Goal: Information Seeking & Learning: Learn about a topic

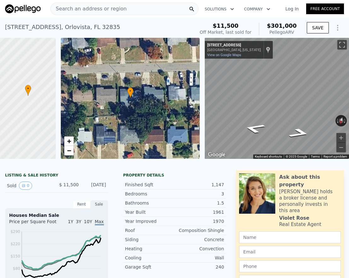
click at [104, 9] on span "Search an address or region" at bounding box center [89, 9] width 76 height 8
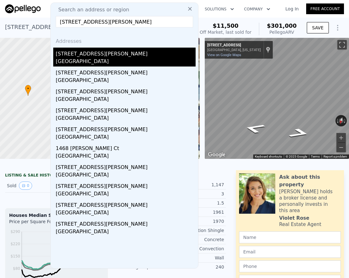
type input "[STREET_ADDRESS][PERSON_NAME]"
click at [89, 60] on div "[GEOGRAPHIC_DATA]" at bounding box center [126, 62] width 140 height 9
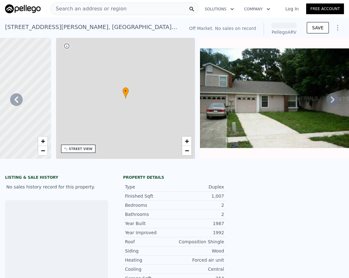
scroll to position [0, 147]
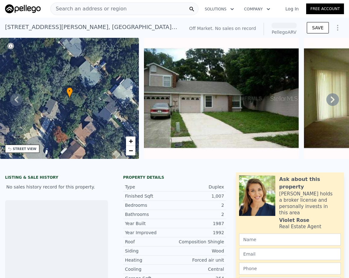
click at [330, 104] on icon at bounding box center [332, 99] width 13 height 13
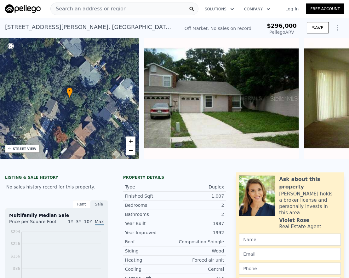
scroll to position [0, 288]
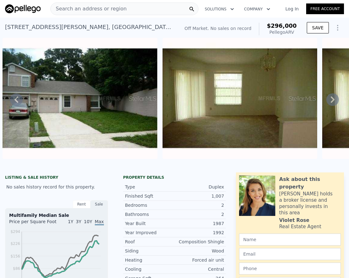
click at [330, 104] on icon at bounding box center [332, 99] width 13 height 13
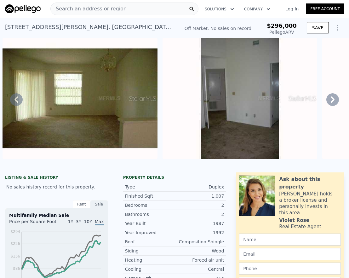
click at [330, 104] on icon at bounding box center [332, 99] width 13 height 13
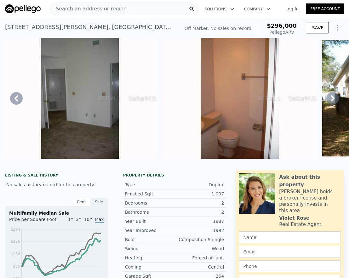
click at [330, 104] on icon at bounding box center [332, 98] width 13 height 13
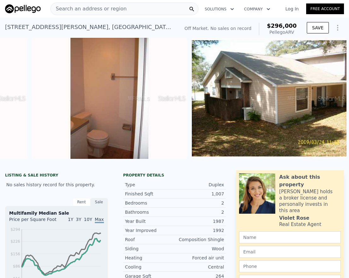
click at [330, 104] on img at bounding box center [269, 98] width 155 height 121
click at [330, 104] on div at bounding box center [257, 102] width 165 height 362
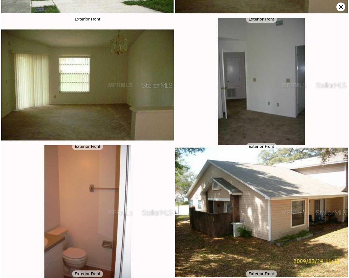
click at [330, 104] on img at bounding box center [261, 85] width 173 height 135
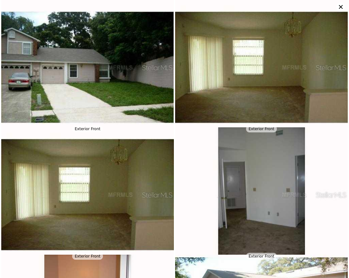
click at [341, 8] on icon at bounding box center [340, 7] width 9 height 9
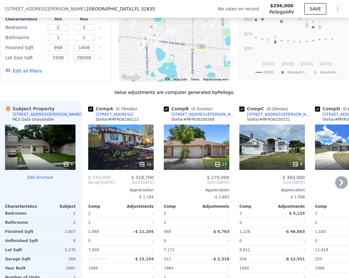
scroll to position [551, 0]
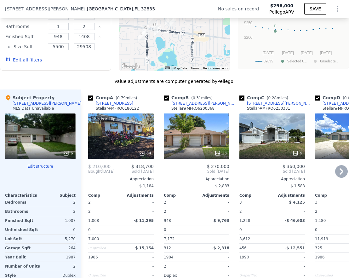
click at [204, 143] on div "23" at bounding box center [197, 135] width 66 height 45
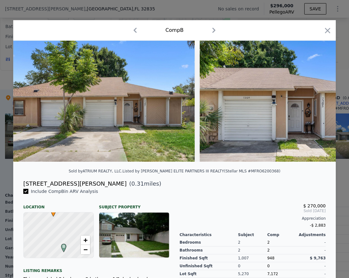
click at [323, 32] on icon "button" at bounding box center [327, 30] width 9 height 9
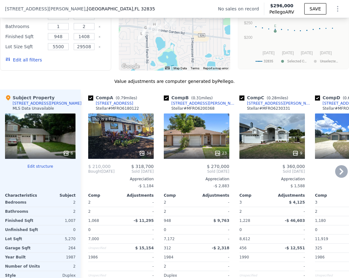
scroll to position [602, 0]
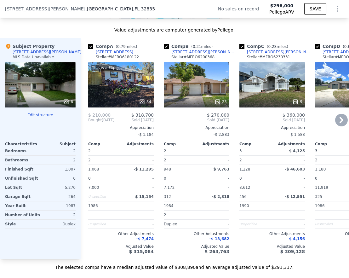
click at [340, 123] on icon at bounding box center [342, 120] width 4 height 6
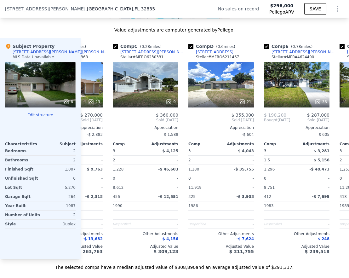
scroll to position [0, 151]
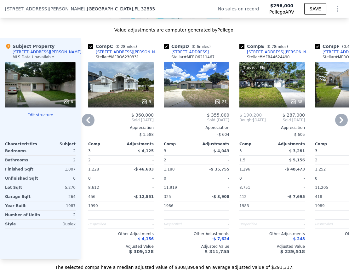
click at [340, 123] on icon at bounding box center [342, 120] width 4 height 6
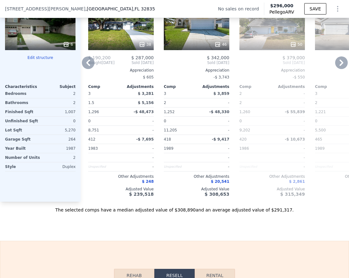
scroll to position [610, 0]
